Goal: Task Accomplishment & Management: Complete application form

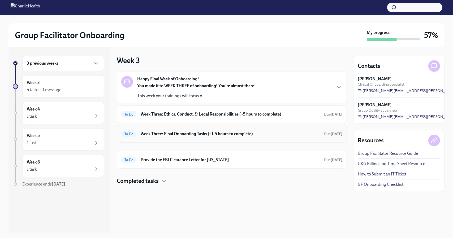
click at [168, 130] on div "To Do Week Three: Final Onboarding Tasks (~1.5 hours to complete) Due [DATE]" at bounding box center [231, 134] width 221 height 8
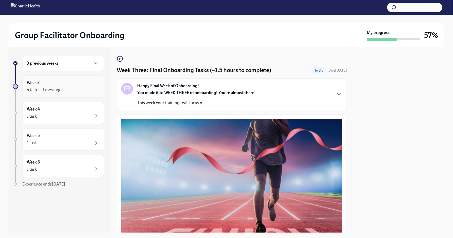
click at [69, 89] on div "4 tasks • 1 message" at bounding box center [63, 90] width 73 height 6
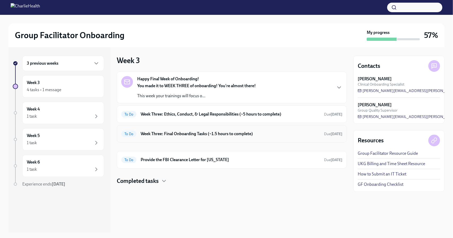
click at [152, 131] on h6 "Week Three: Final Onboarding Tasks (~1.5 hours to complete)" at bounding box center [229, 134] width 179 height 6
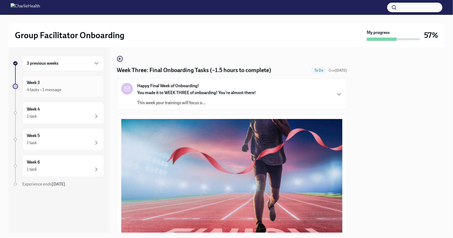
click at [45, 83] on div "Week 3 4 tasks • 1 message" at bounding box center [63, 86] width 73 height 13
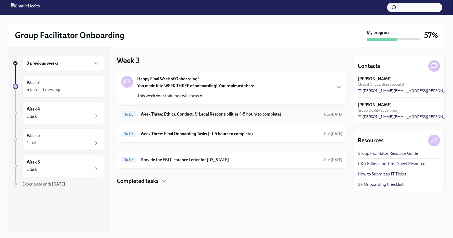
click at [147, 116] on h6 "Week Three: Ethics, Conduct, & Legal Responsibilities (~5 hours to complete)" at bounding box center [229, 114] width 179 height 6
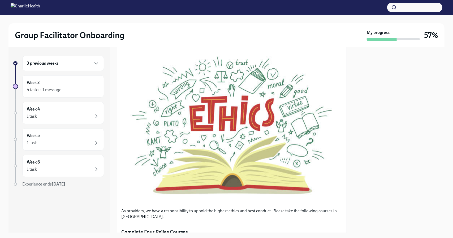
scroll to position [186, 0]
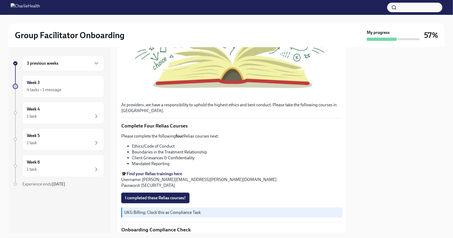
click at [160, 195] on span "I completed these Relias courses!" at bounding box center [155, 197] width 61 height 5
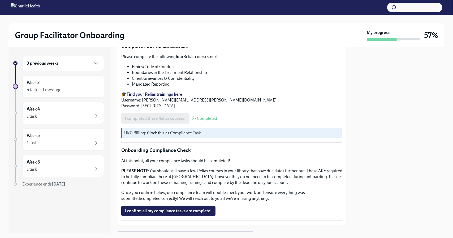
scroll to position [288, 0]
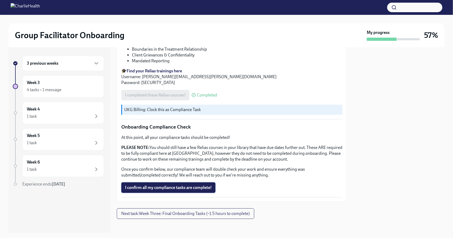
click at [186, 187] on button "I confirm all my compliance tasks are complete!" at bounding box center [168, 187] width 94 height 11
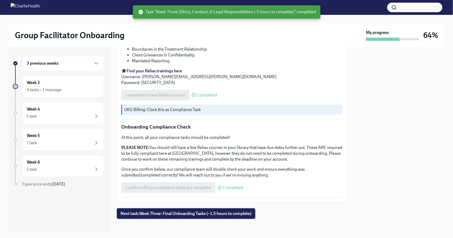
click at [200, 212] on span "Next task : Week Three: Final Onboarding Tasks (~1.5 hours to complete)" at bounding box center [185, 213] width 131 height 5
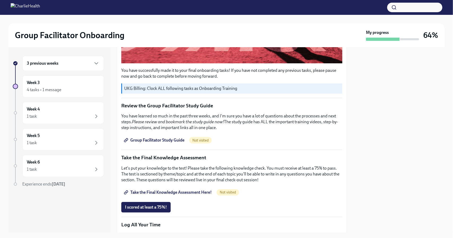
scroll to position [212, 0]
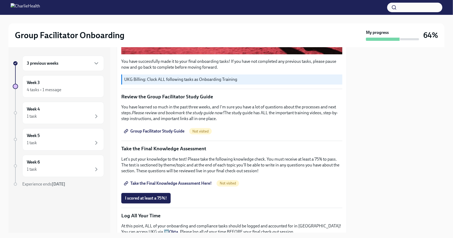
click at [160, 129] on span "Group Facilitator Study Guide" at bounding box center [154, 131] width 59 height 5
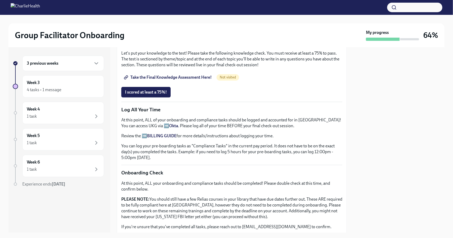
scroll to position [265, 0]
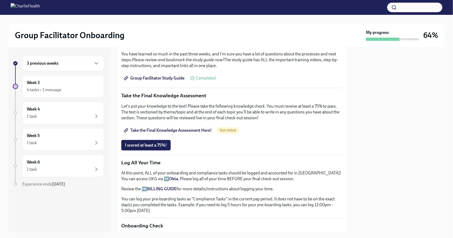
click at [183, 128] on span "Take the Final Knowledge Assessment Here!" at bounding box center [168, 130] width 87 height 5
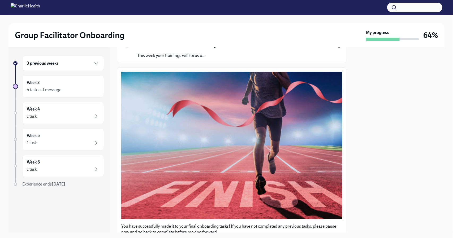
scroll to position [0, 0]
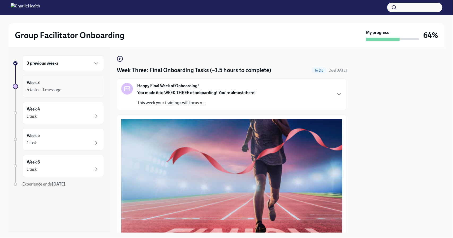
click at [66, 94] on div "Week 3 4 tasks • 1 message" at bounding box center [63, 86] width 82 height 22
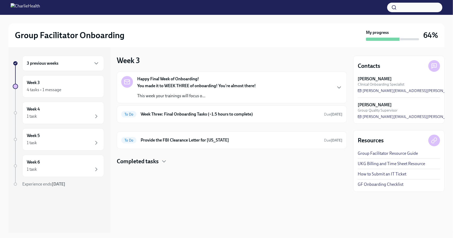
click at [309, 89] on div "Happy Final Week of Onboarding! You made it to WEEK THREE of onboarding! You're…" at bounding box center [231, 87] width 221 height 23
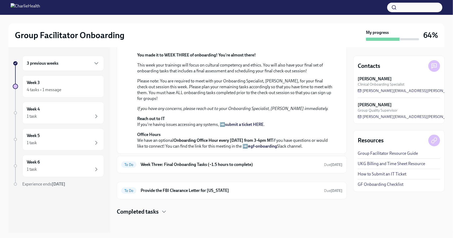
scroll to position [159, 0]
click at [247, 166] on h6 "Week Three: Final Onboarding Tasks (~1.5 hours to complete)" at bounding box center [229, 165] width 179 height 6
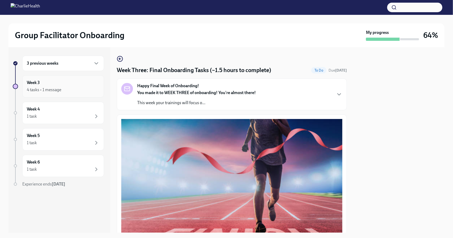
click at [57, 87] on div "4 tasks • 1 message" at bounding box center [44, 90] width 34 height 6
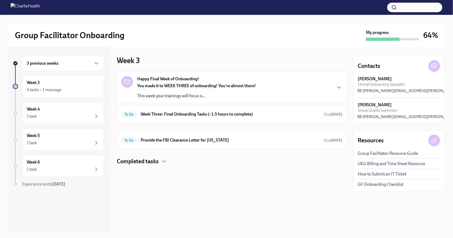
click at [199, 88] on strong "You made it to WEEK THREE of onboarding! You're almost there!" at bounding box center [196, 85] width 118 height 5
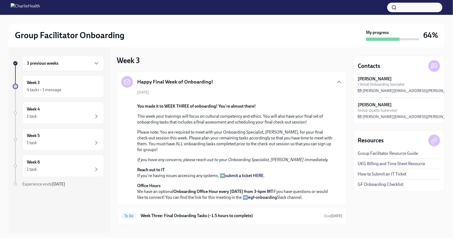
scroll to position [106, 0]
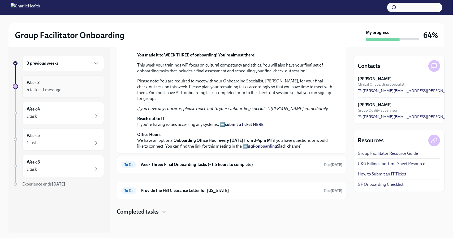
click at [53, 84] on div "Week 3 4 tasks • 1 message" at bounding box center [63, 86] width 73 height 13
click at [93, 63] on icon "button" at bounding box center [96, 63] width 6 height 6
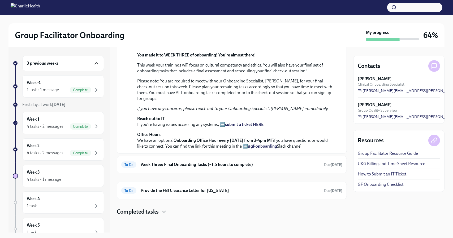
scroll to position [53, 0]
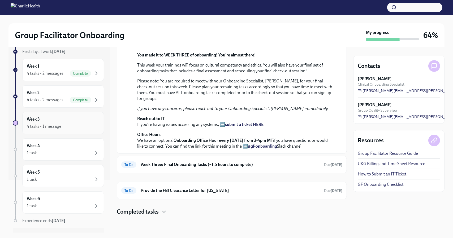
click at [67, 122] on div "Week 3 4 tasks • 1 message" at bounding box center [63, 122] width 73 height 13
click at [15, 114] on div at bounding box center [15, 116] width 1 height 13
click at [129, 213] on h4 "Completed tasks" at bounding box center [138, 212] width 42 height 8
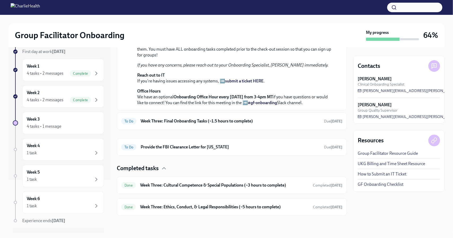
scroll to position [202, 0]
click at [185, 183] on h6 "Week Three: Cultural Competence & Special Populations (~3 hours to complete)" at bounding box center [224, 185] width 168 height 6
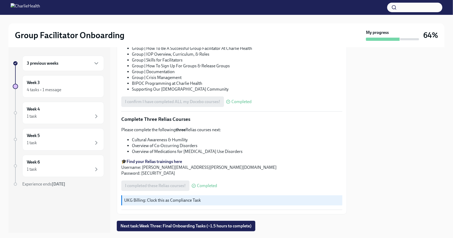
scroll to position [371, 0]
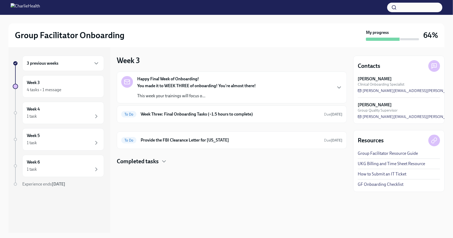
click at [156, 160] on h4 "Completed tasks" at bounding box center [138, 161] width 42 height 8
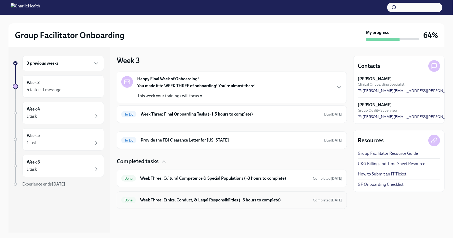
click at [179, 199] on h6 "Week Three: Ethics, Conduct, & Legal Responsibilities (~5 hours to complete)" at bounding box center [224, 200] width 168 height 6
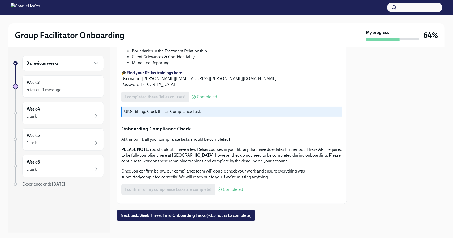
scroll to position [288, 0]
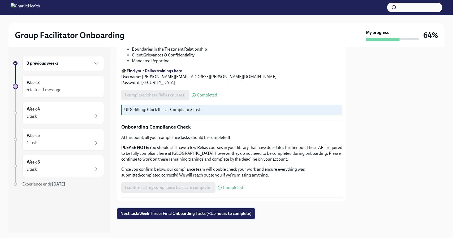
click at [145, 213] on span "Next task : Week Three: Final Onboarding Tasks (~1.5 hours to complete)" at bounding box center [185, 213] width 131 height 5
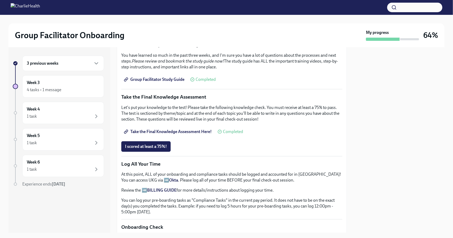
scroll to position [292, 0]
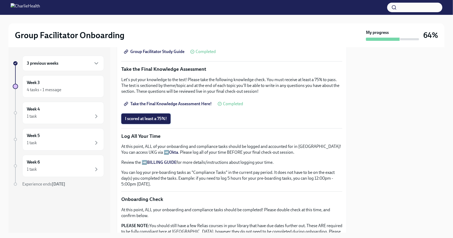
click at [128, 117] on span "I scored at least a 75%!" at bounding box center [146, 118] width 42 height 5
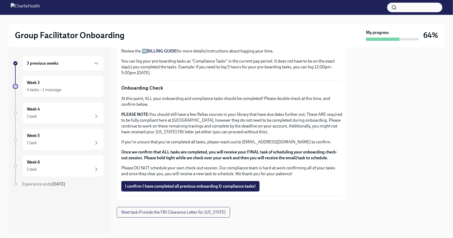
scroll to position [408, 0]
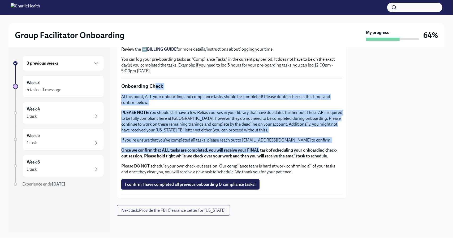
drag, startPoint x: 259, startPoint y: 144, endPoint x: 257, endPoint y: 149, distance: 5.5
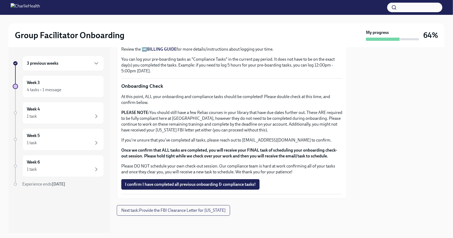
click at [298, 174] on p "Please DO NOT schedule your own check-out session. Our compliance team is hard …" at bounding box center [231, 169] width 221 height 12
click at [157, 184] on span "I confirm I have completed all previous onboarding & compliance tasks!" at bounding box center [190, 184] width 131 height 5
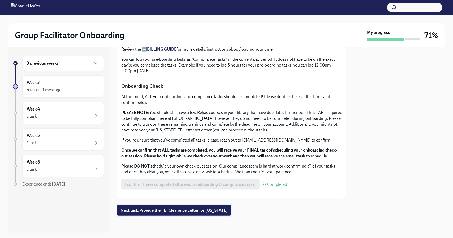
click at [201, 211] on span "Next task : Provide the FBI Clearance Letter for [US_STATE]" at bounding box center [173, 210] width 107 height 5
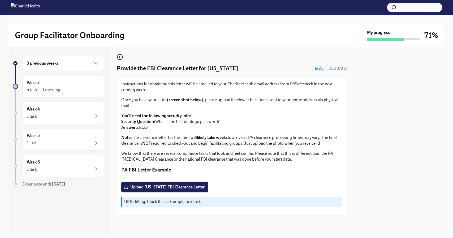
scroll to position [74, 0]
